Goal: Task Accomplishment & Management: Manage account settings

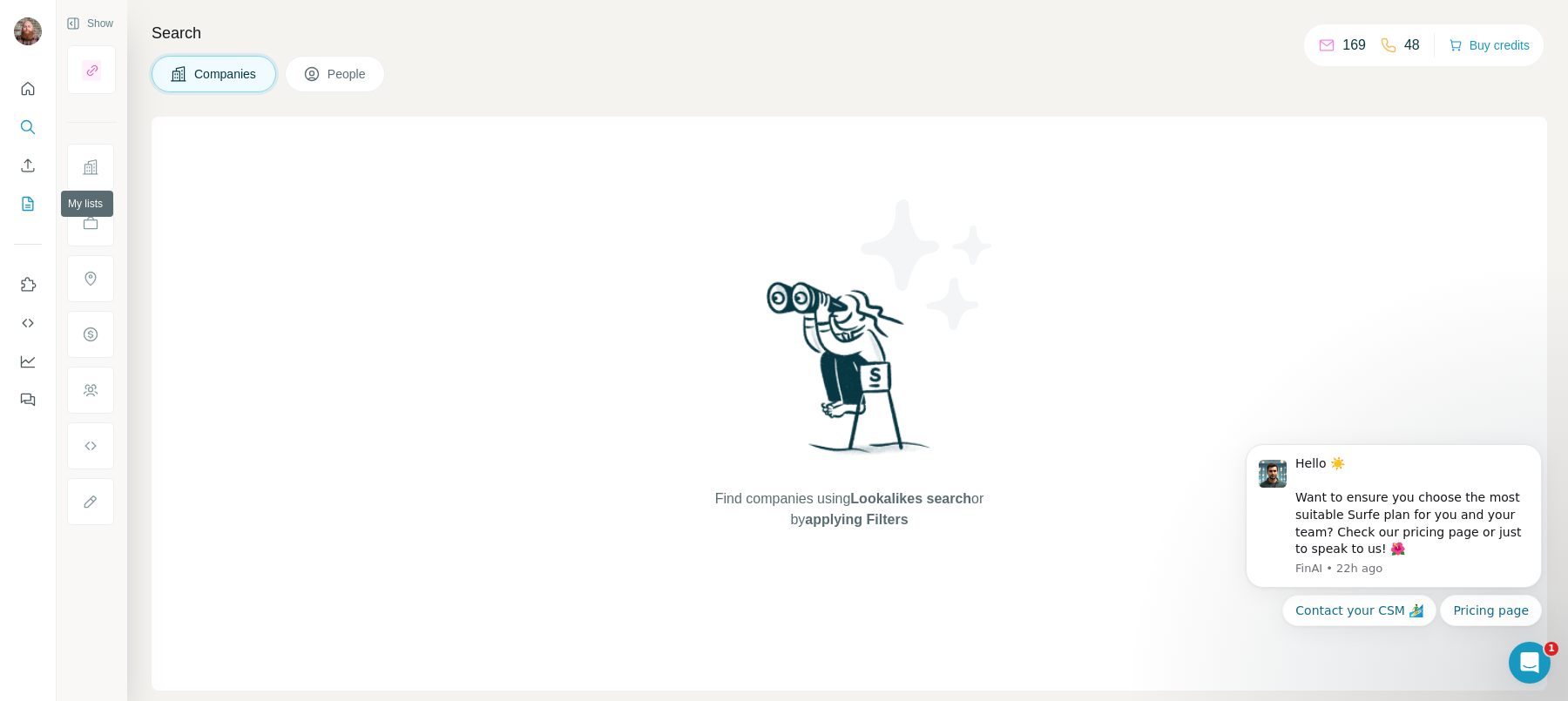
click at [25, 210] on icon "My lists" at bounding box center [27, 203] width 17 height 17
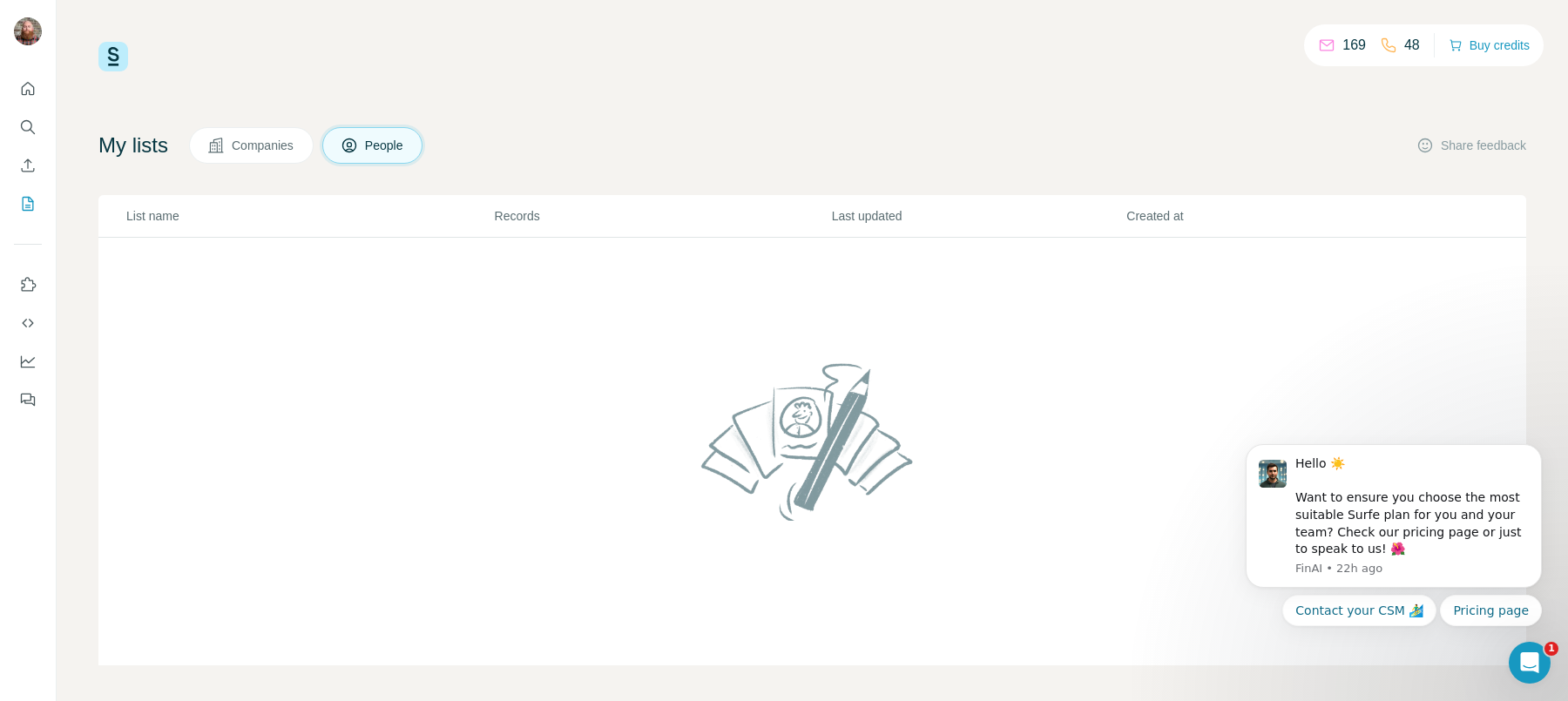
click at [796, 109] on div "169 48 Buy credits My lists Companies People Share feedback List name Records L…" at bounding box center [813, 353] width 1428 height 623
click at [1345, 49] on p "169" at bounding box center [1355, 45] width 24 height 21
click at [1318, 45] on icon at bounding box center [1326, 45] width 17 height 17
